Goal: Transaction & Acquisition: Purchase product/service

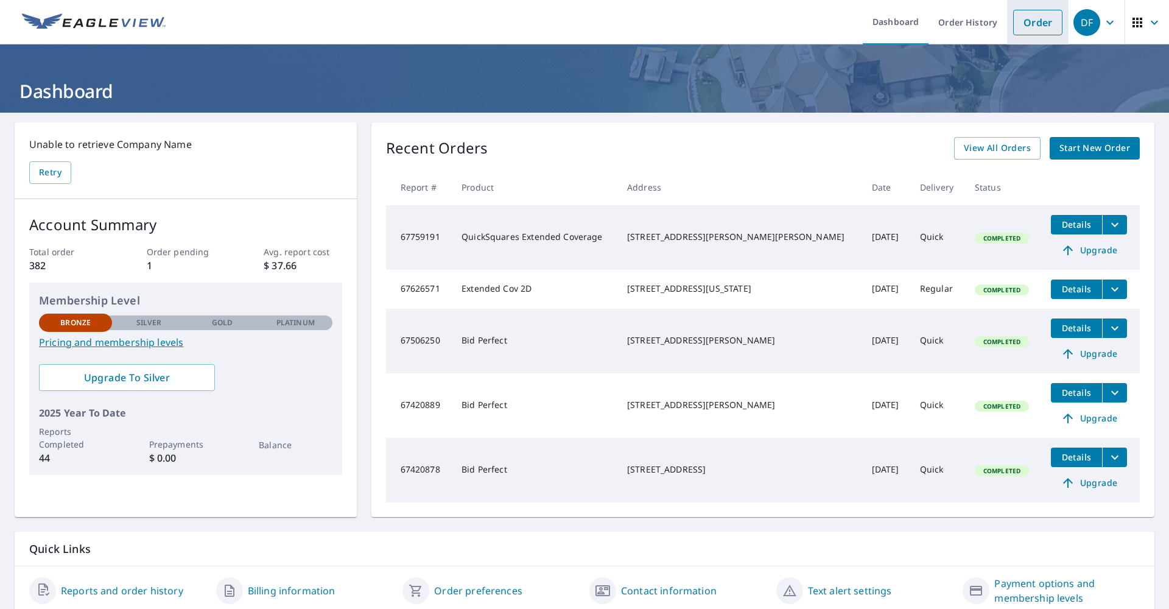
click at [1031, 23] on link "Order" at bounding box center [1037, 23] width 49 height 26
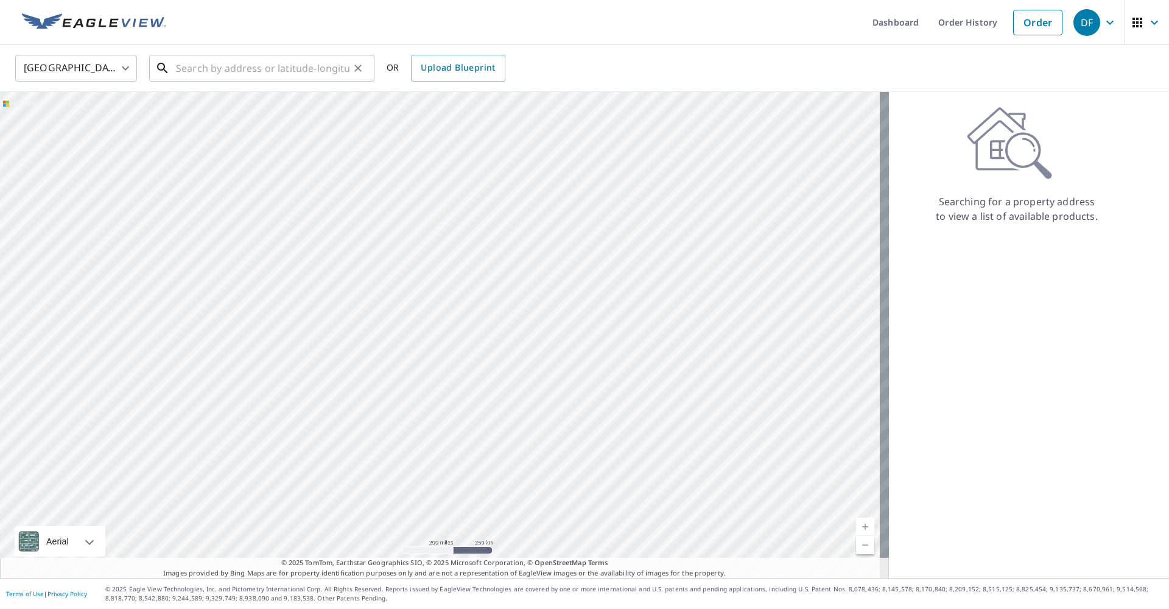
click at [195, 66] on input "text" at bounding box center [263, 68] width 174 height 34
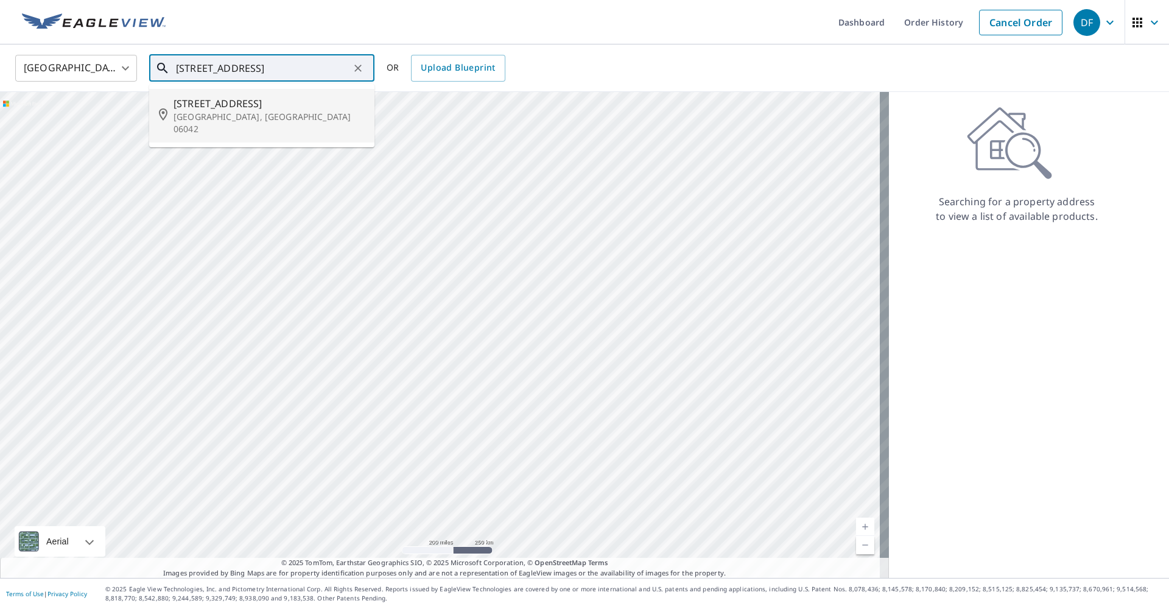
click at [194, 92] on li "[STREET_ADDRESS]" at bounding box center [261, 116] width 225 height 54
type input "[STREET_ADDRESS]"
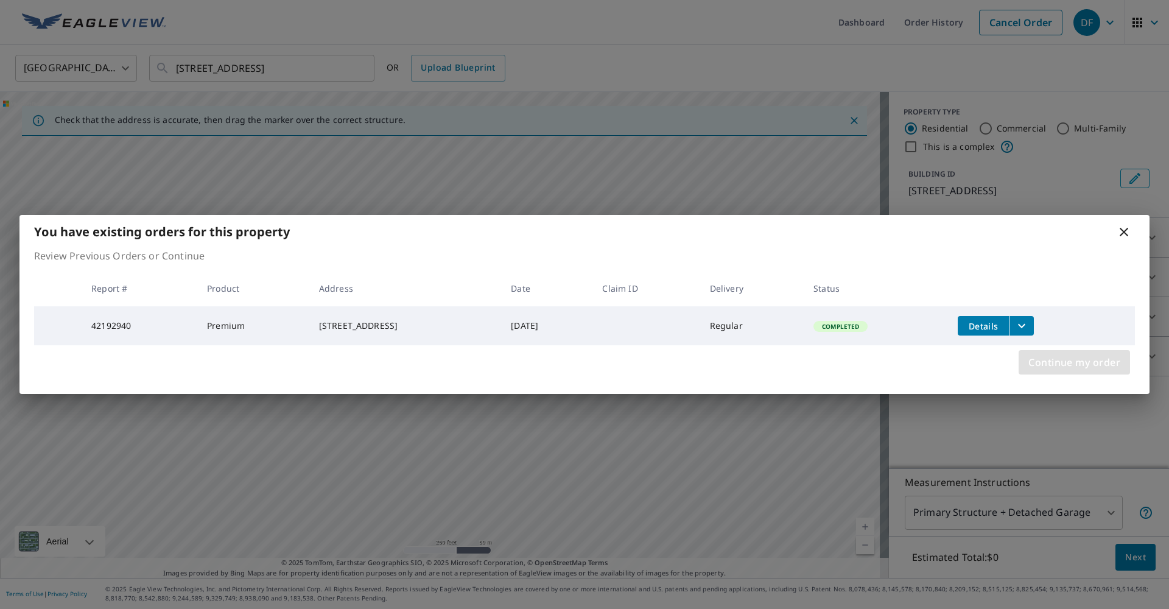
click at [1101, 369] on span "Continue my order" at bounding box center [1074, 362] width 92 height 17
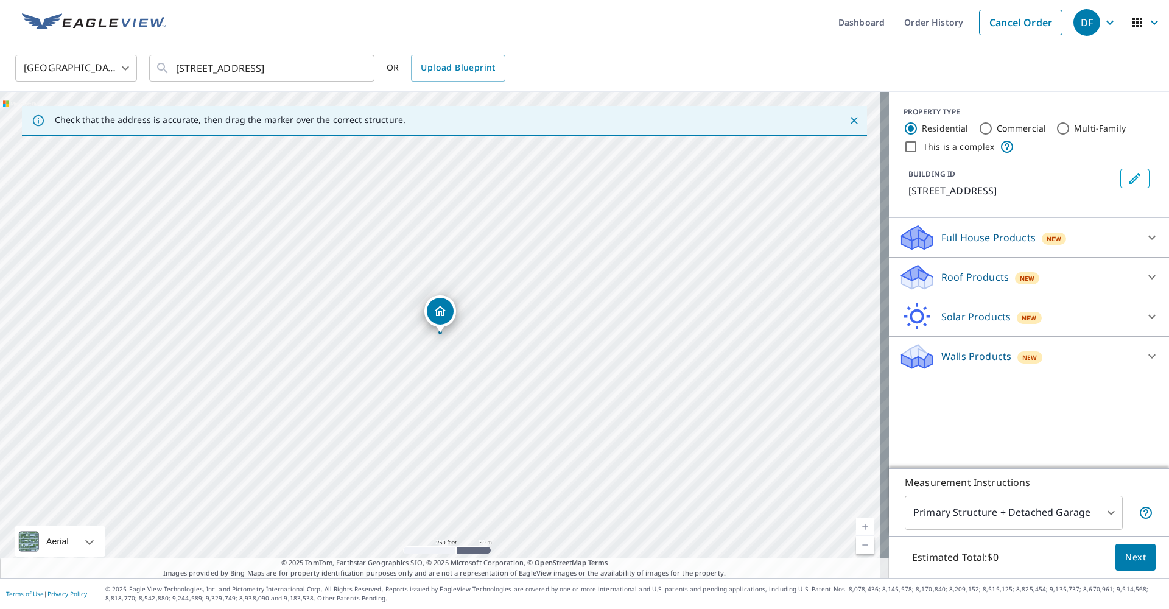
click at [1102, 280] on div "Roof Products New" at bounding box center [1018, 277] width 239 height 29
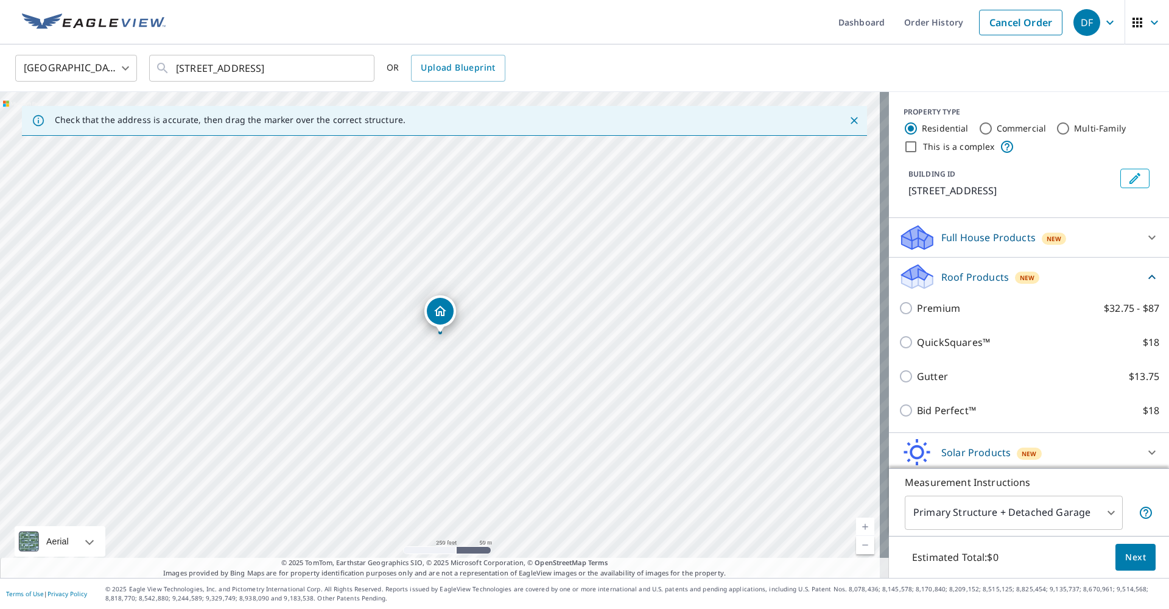
click at [1120, 276] on div "Roof Products New" at bounding box center [1022, 276] width 246 height 29
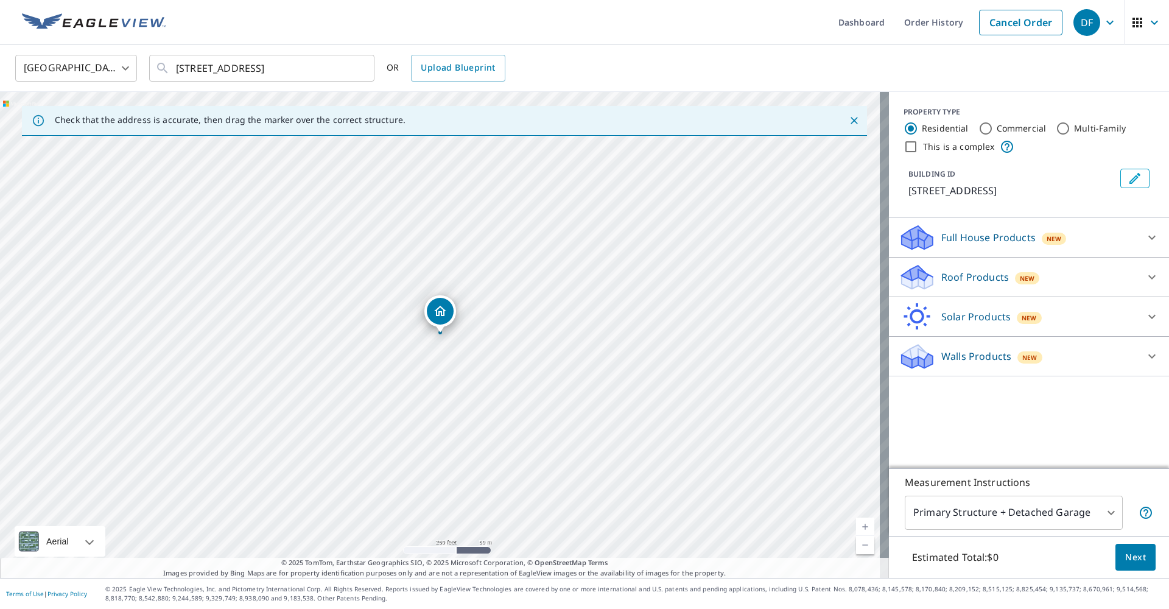
click at [1082, 357] on div "Walls Products New" at bounding box center [1018, 356] width 239 height 29
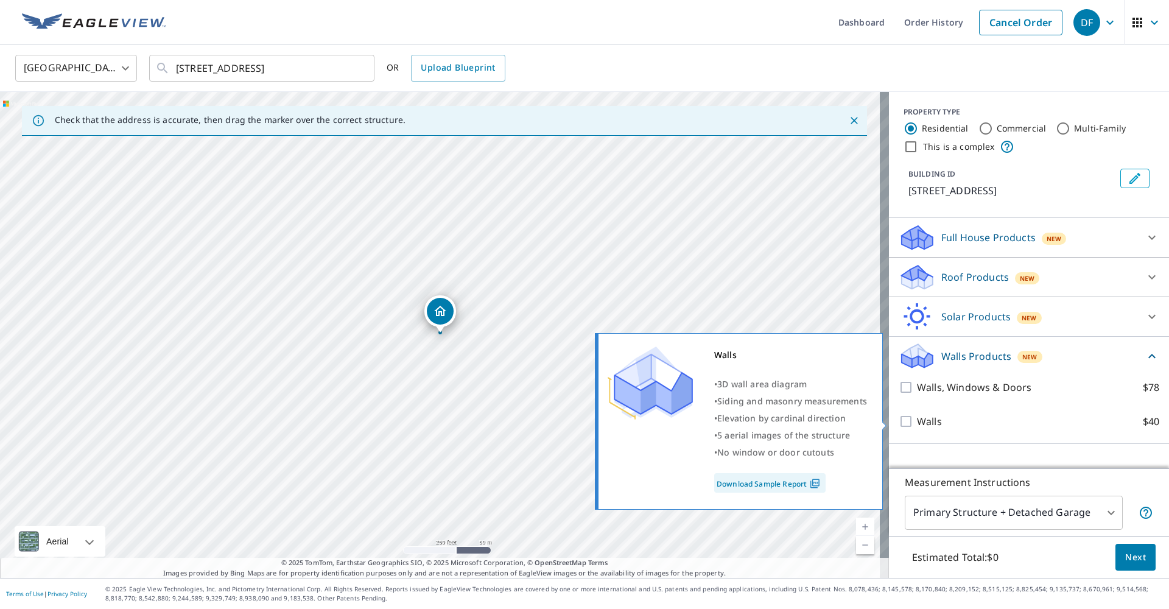
click at [933, 419] on label "Walls $40" at bounding box center [1038, 421] width 242 height 15
click at [917, 419] on input "Walls $40" at bounding box center [908, 421] width 18 height 15
checkbox input "true"
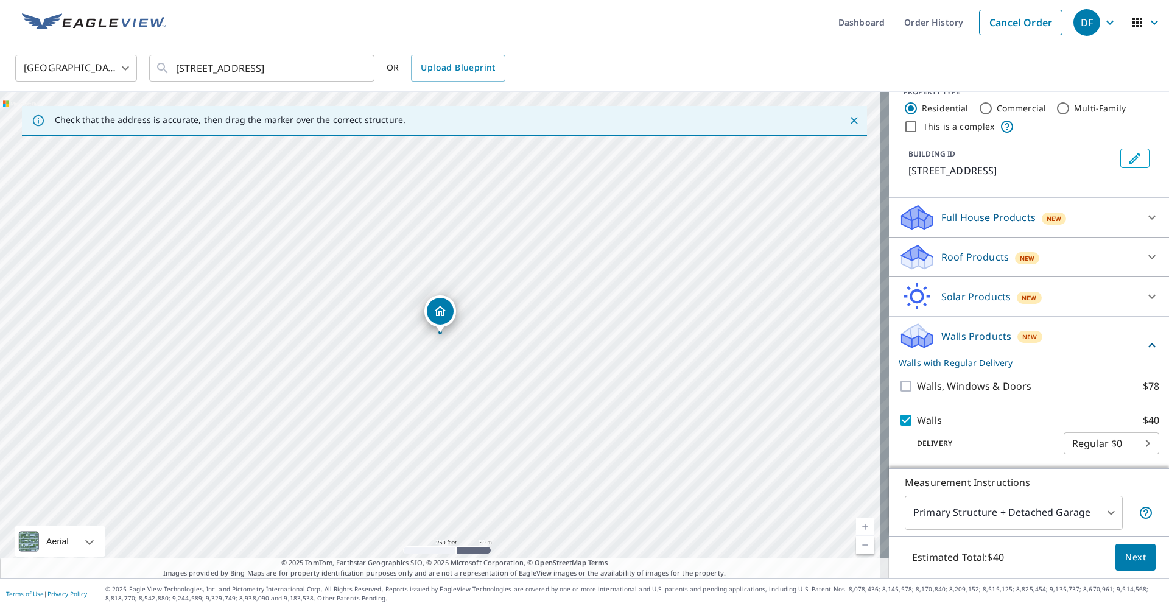
scroll to position [21, 0]
click at [1131, 565] on button "Next" at bounding box center [1135, 557] width 40 height 27
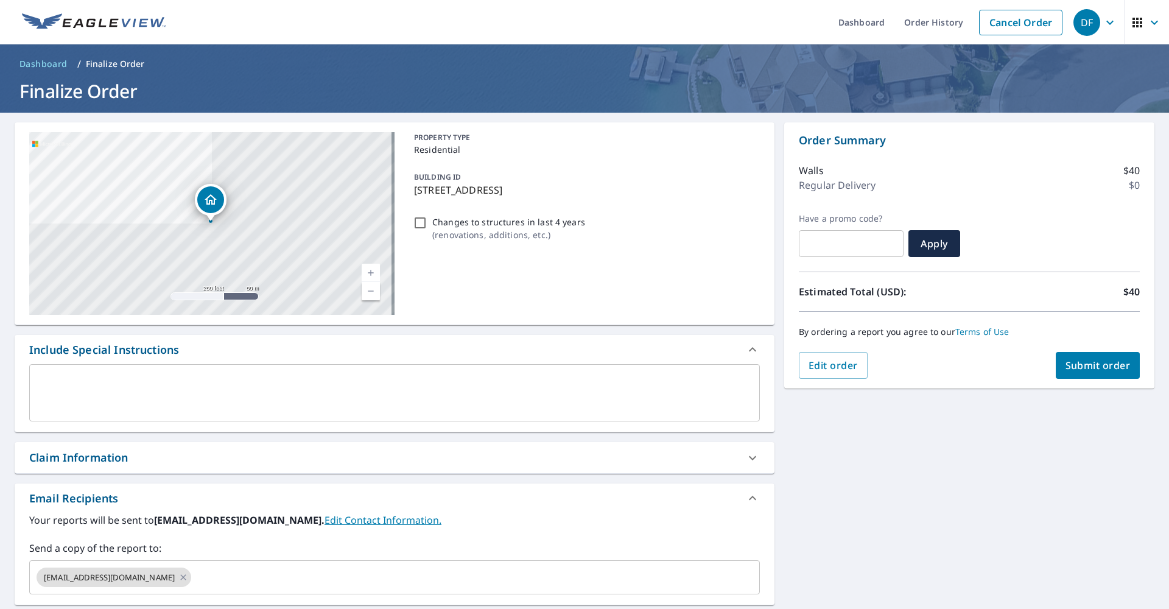
click at [1099, 368] on span "Submit order" at bounding box center [1097, 365] width 65 height 13
